Goal: Transaction & Acquisition: Purchase product/service

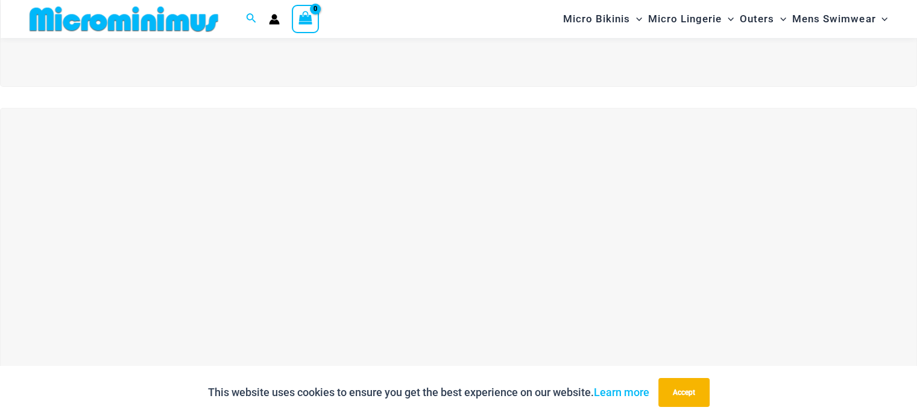
scroll to position [352, 0]
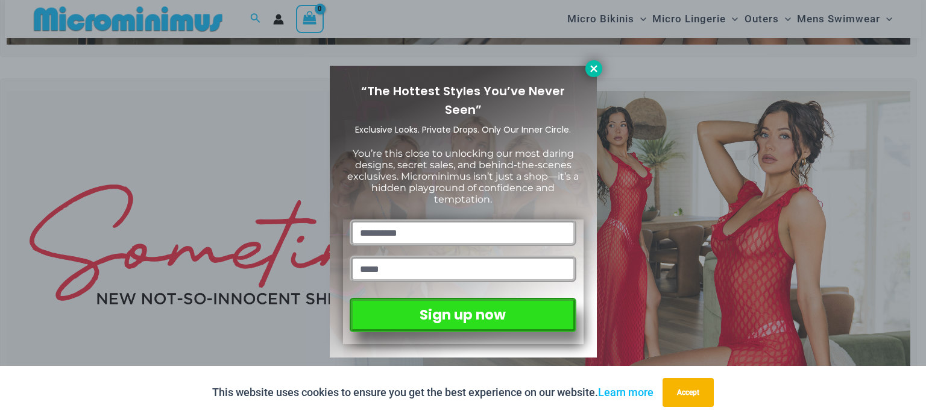
click at [597, 63] on icon at bounding box center [593, 68] width 11 height 11
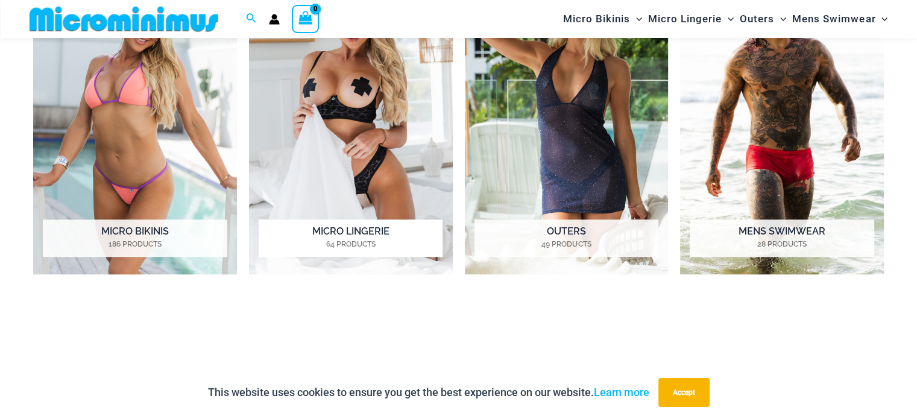
scroll to position [1075, 0]
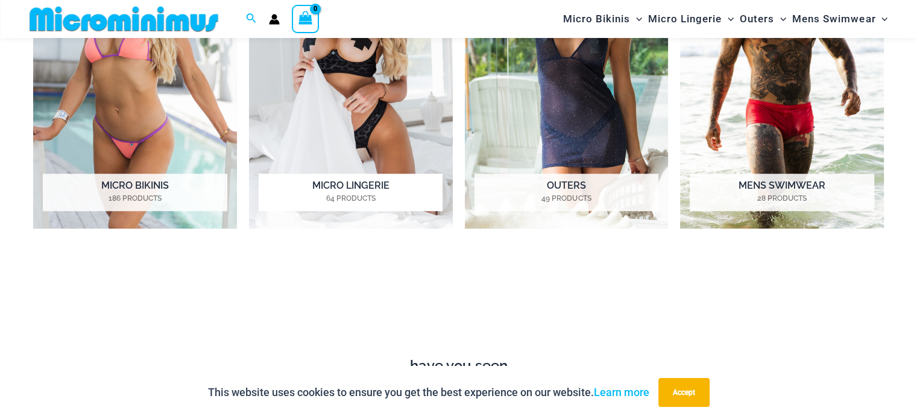
click at [373, 186] on h2 "Micro Lingerie 64 Products" at bounding box center [351, 192] width 184 height 37
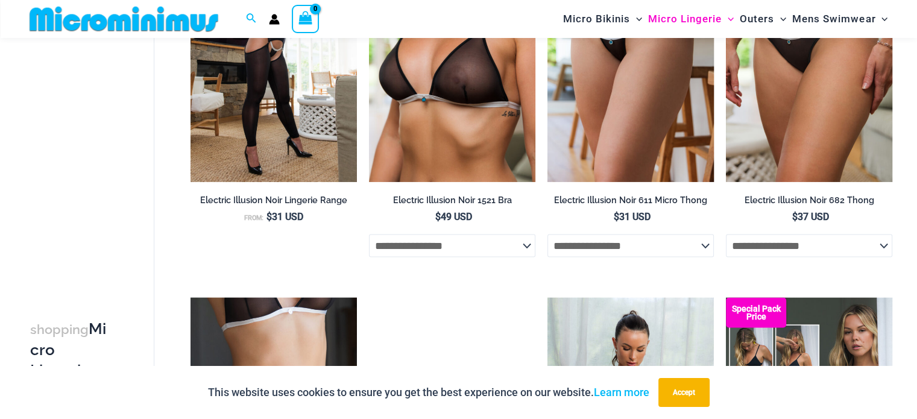
scroll to position [2401, 0]
